Goal: Transaction & Acquisition: Purchase product/service

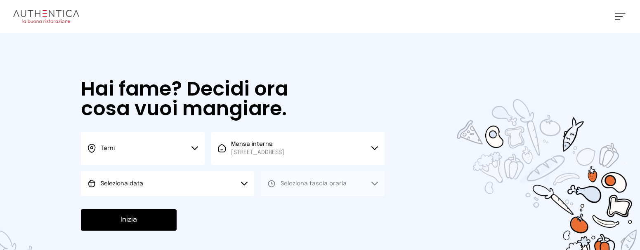
click at [188, 150] on button "Terni" at bounding box center [143, 148] width 124 height 33
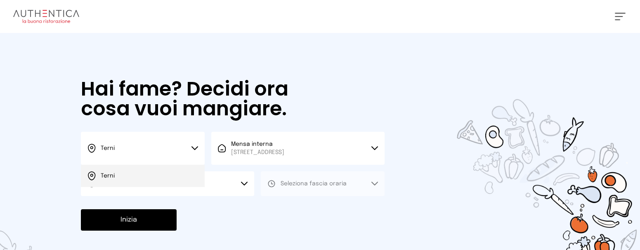
click at [114, 176] on span "Terni" at bounding box center [108, 176] width 14 height 8
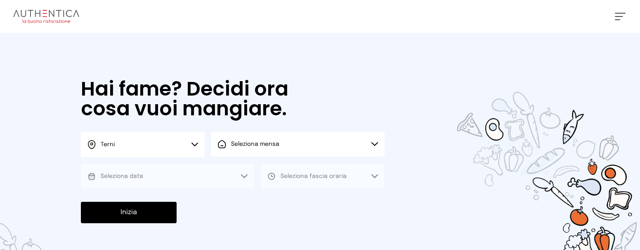
click at [304, 146] on button "Seleziona mensa" at bounding box center [297, 144] width 173 height 25
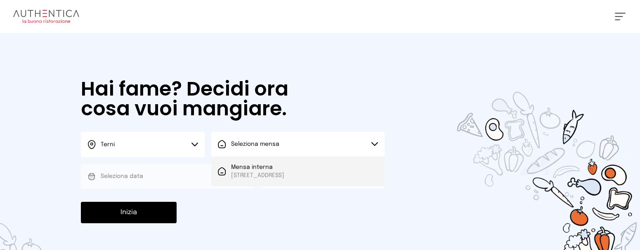
click at [284, 172] on span "[STREET_ADDRESS]" at bounding box center [257, 176] width 53 height 8
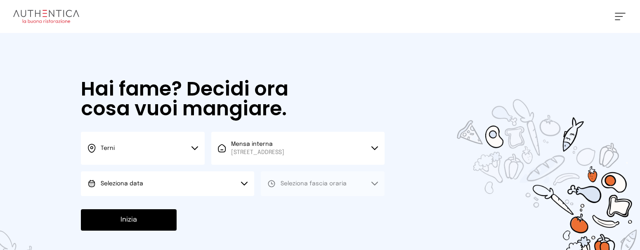
click at [158, 179] on button "Seleziona data" at bounding box center [167, 184] width 173 height 25
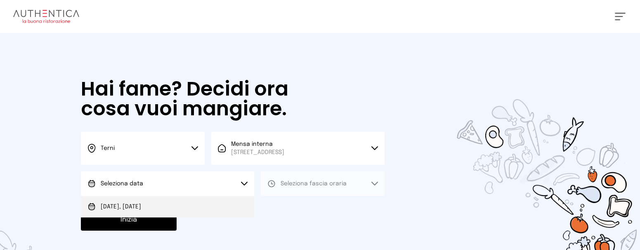
click at [156, 203] on li "[DATE], [DATE]" at bounding box center [167, 206] width 173 height 21
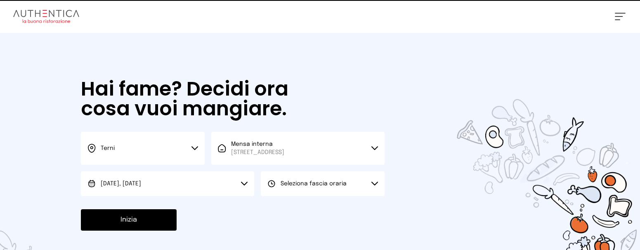
click at [336, 184] on span "Seleziona fascia oraria" at bounding box center [313, 184] width 66 height 6
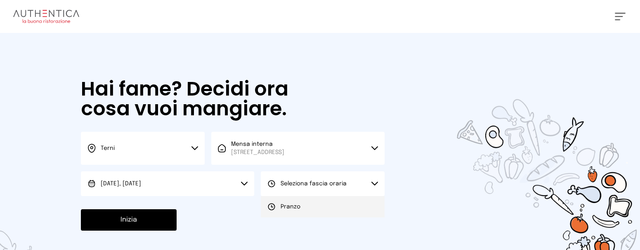
click at [303, 211] on li "Pranzo" at bounding box center [323, 206] width 124 height 21
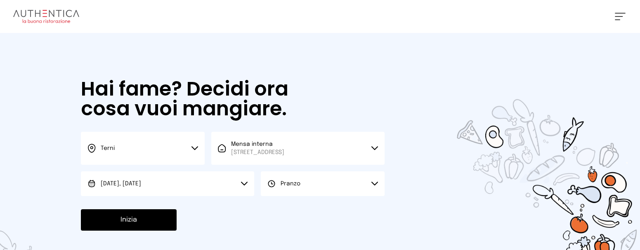
click at [129, 228] on button "Inizia" at bounding box center [129, 219] width 96 height 21
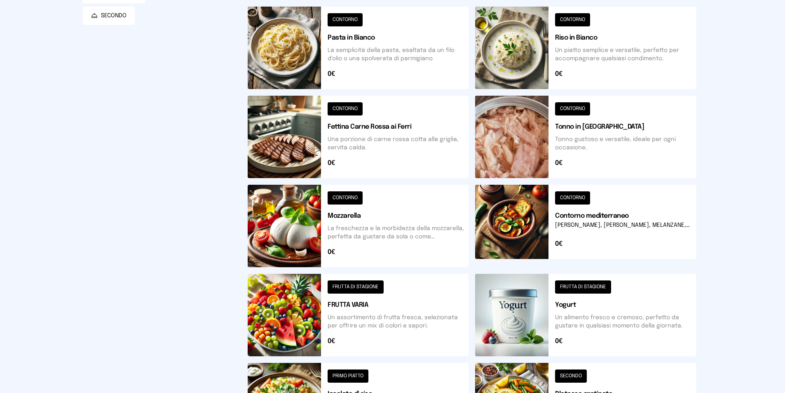
scroll to position [281, 0]
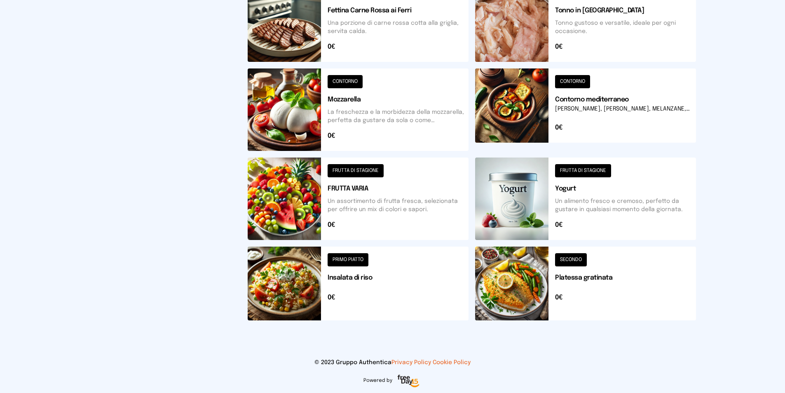
click at [527, 289] on button at bounding box center [585, 284] width 221 height 74
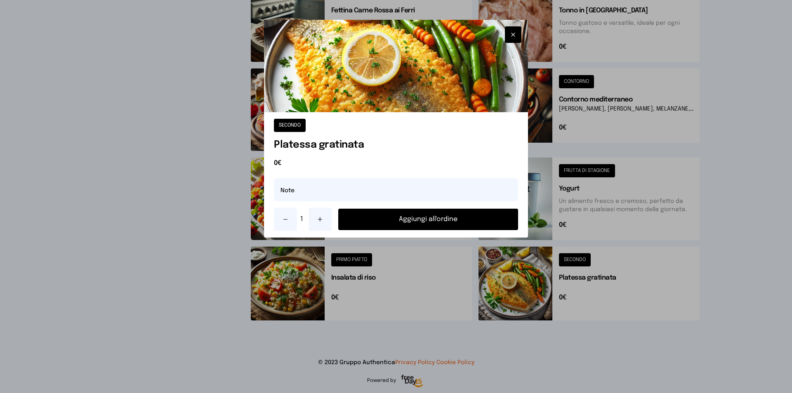
click at [445, 224] on button "Aggiungi all'ordine" at bounding box center [428, 219] width 180 height 21
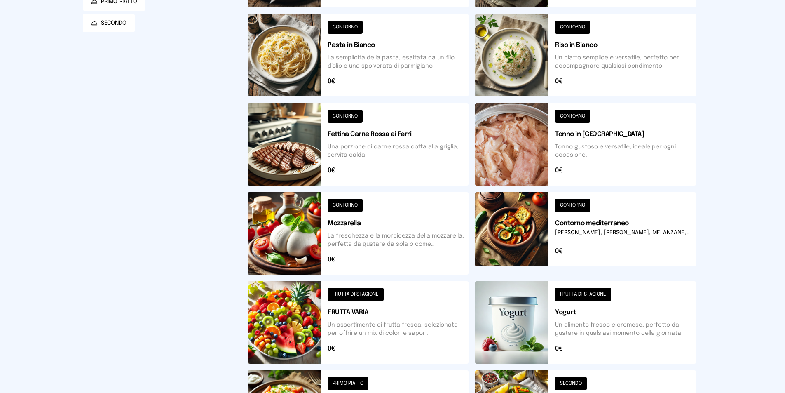
scroll to position [75, 0]
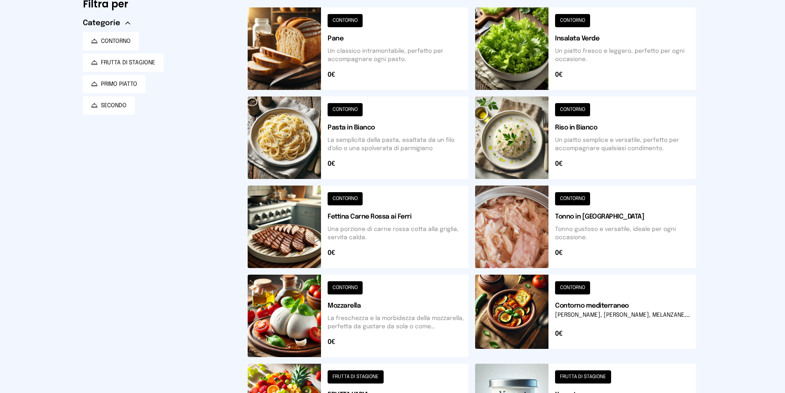
click at [518, 48] on button at bounding box center [585, 48] width 221 height 82
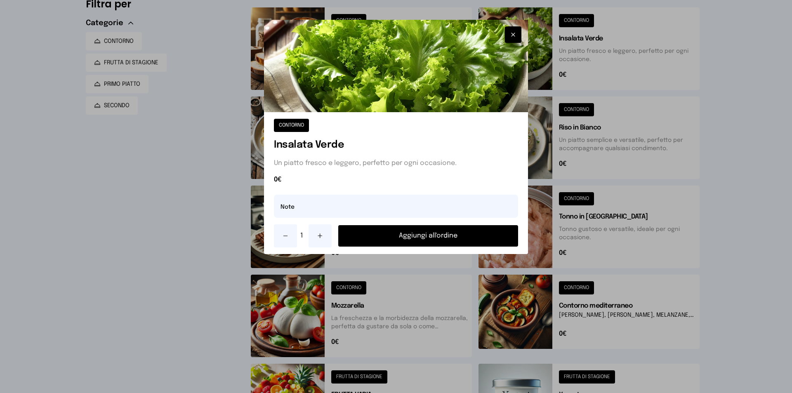
click at [445, 234] on button "Aggiungi all'ordine" at bounding box center [428, 235] width 180 height 21
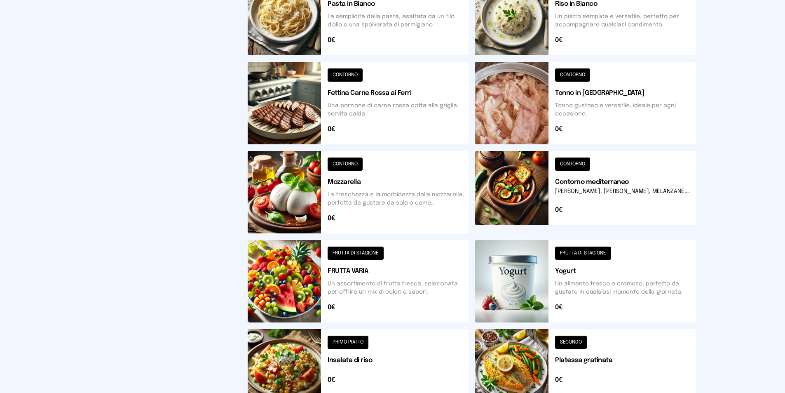
scroll to position [240, 0]
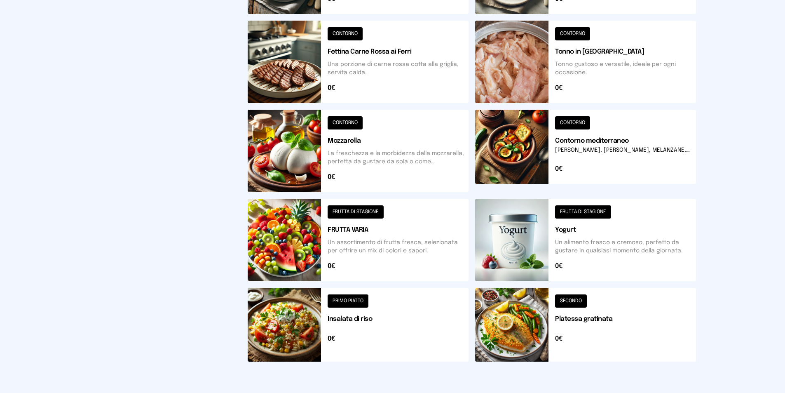
click at [296, 309] on button at bounding box center [358, 325] width 221 height 74
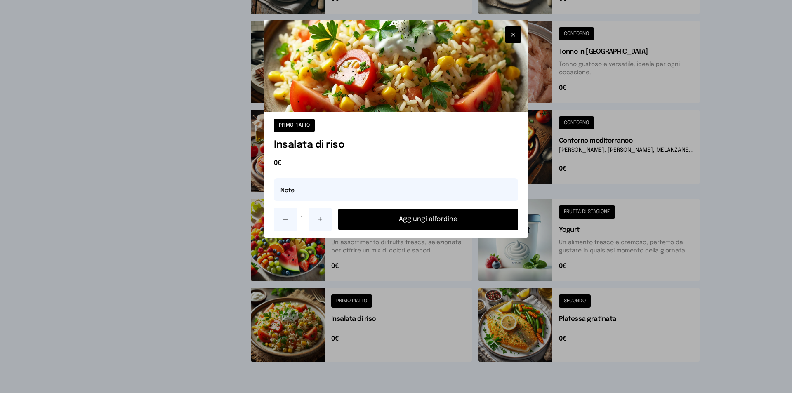
click at [395, 213] on button "Aggiungi all'ordine" at bounding box center [428, 219] width 180 height 21
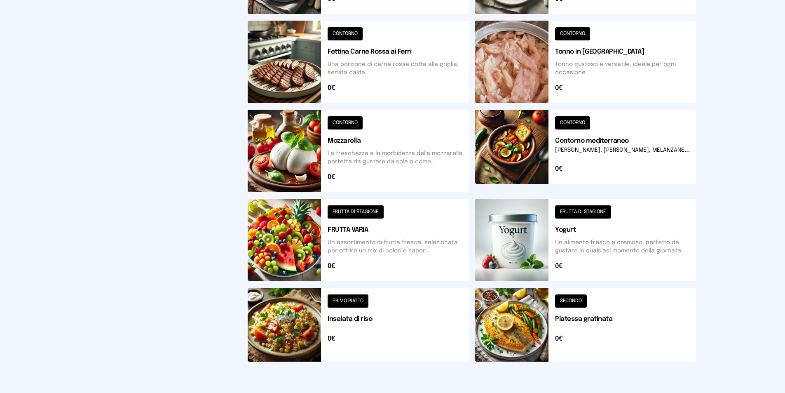
click at [298, 238] on button at bounding box center [358, 240] width 221 height 82
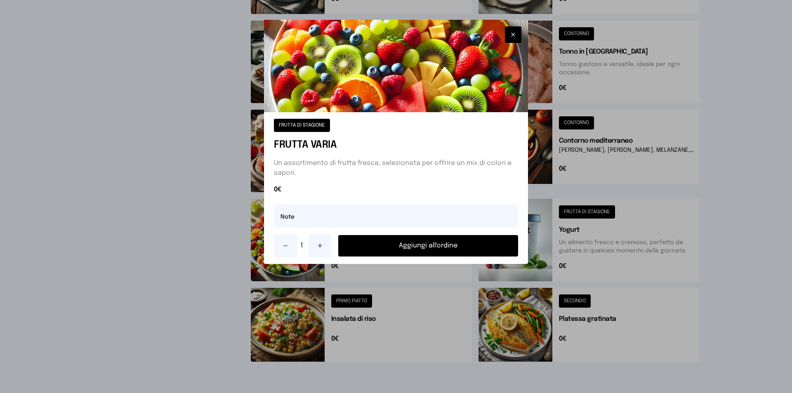
click at [402, 248] on button "Aggiungi all'ordine" at bounding box center [428, 245] width 180 height 21
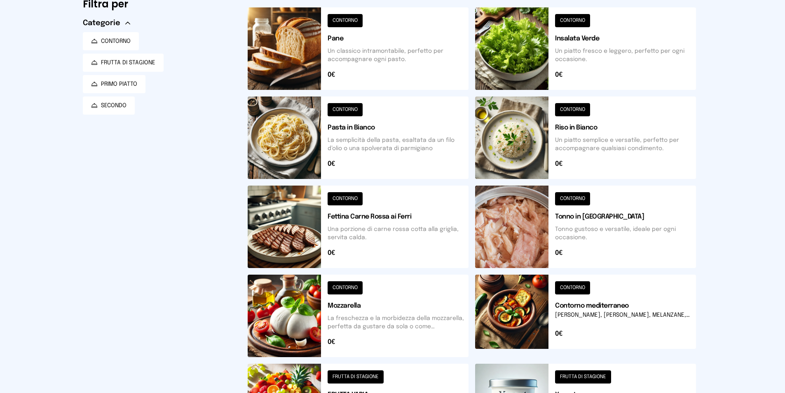
scroll to position [0, 0]
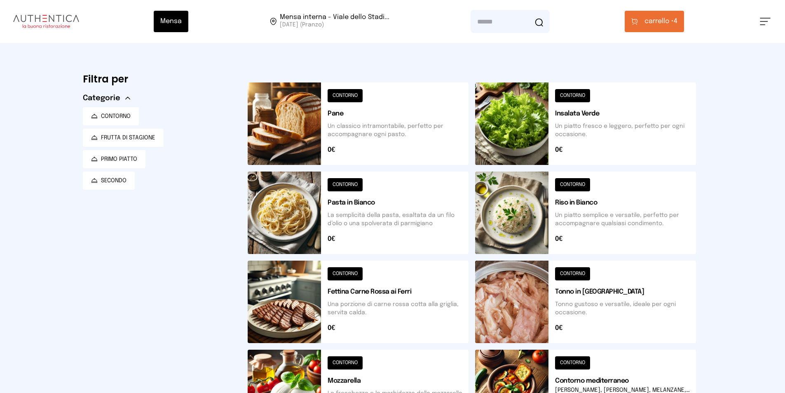
click at [309, 141] on button at bounding box center [358, 123] width 221 height 82
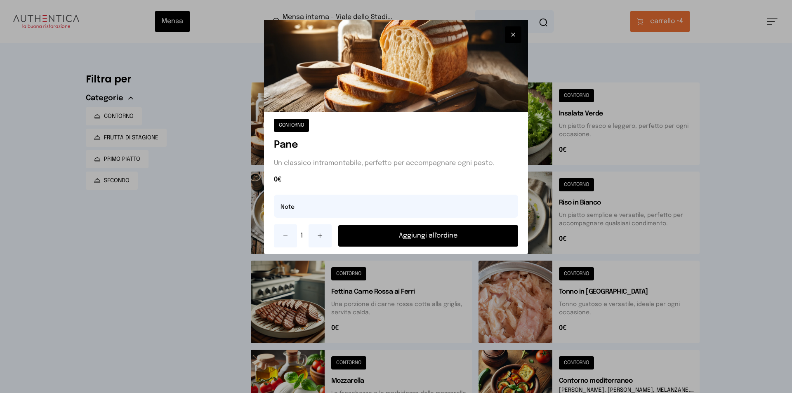
click at [433, 230] on button "Aggiungi all'ordine" at bounding box center [428, 235] width 180 height 21
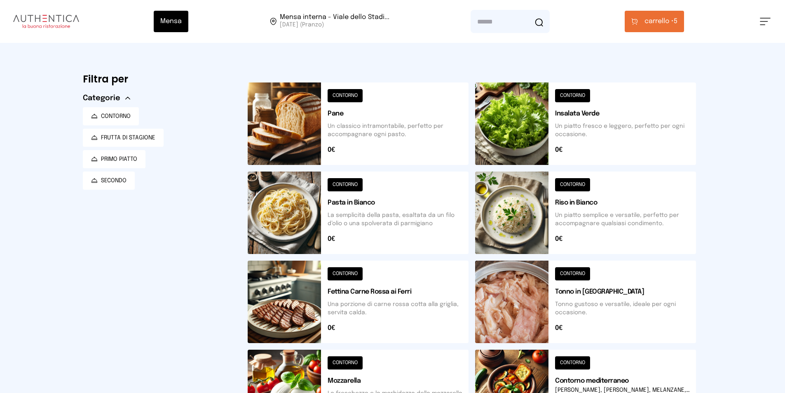
click at [684, 26] on button "carrello • 5" at bounding box center [654, 21] width 59 height 21
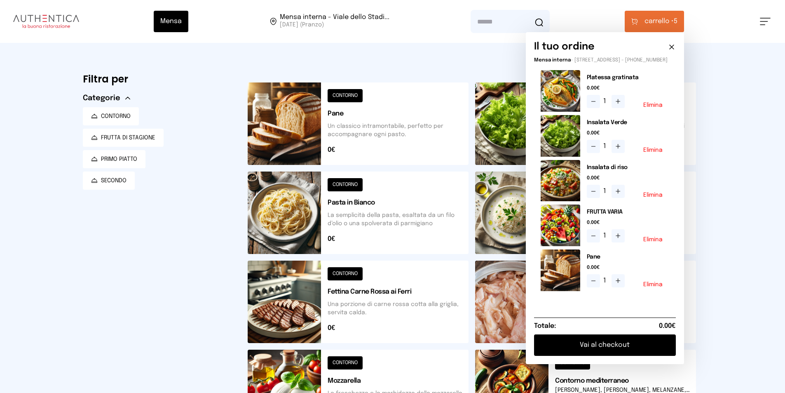
click at [612, 354] on button "Vai al checkout" at bounding box center [605, 344] width 142 height 21
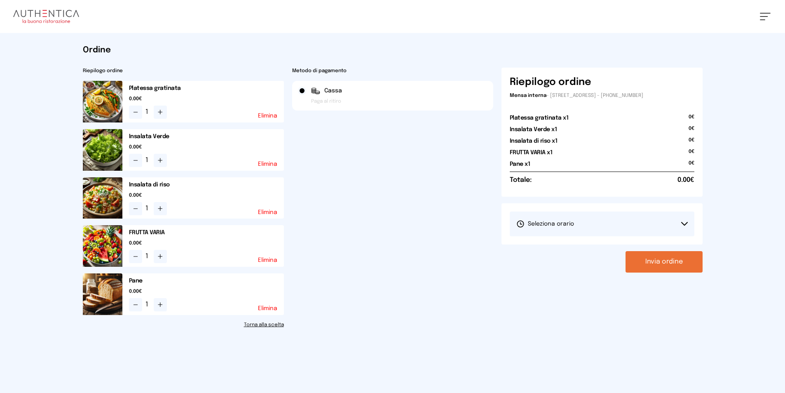
click at [676, 222] on button "Seleziona orario" at bounding box center [602, 224] width 185 height 25
click at [549, 242] on li "1° Turno (13:00 - 15:00)" at bounding box center [602, 246] width 185 height 21
click at [655, 263] on button "Invia ordine" at bounding box center [664, 261] width 77 height 21
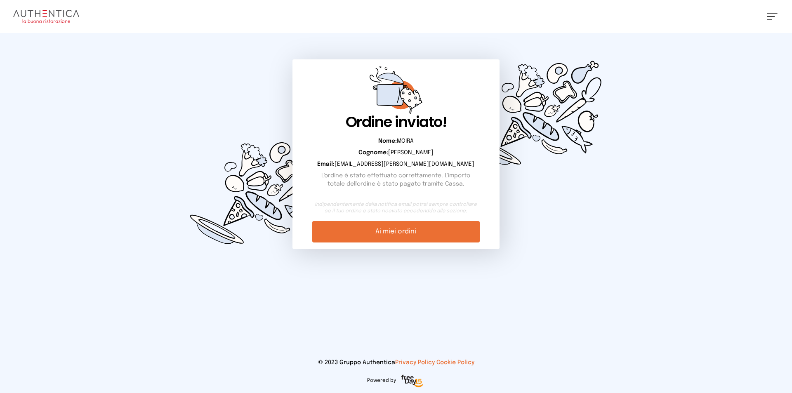
click at [606, 190] on img at bounding box center [534, 113] width 158 height 160
